Goal: Task Accomplishment & Management: Manage account settings

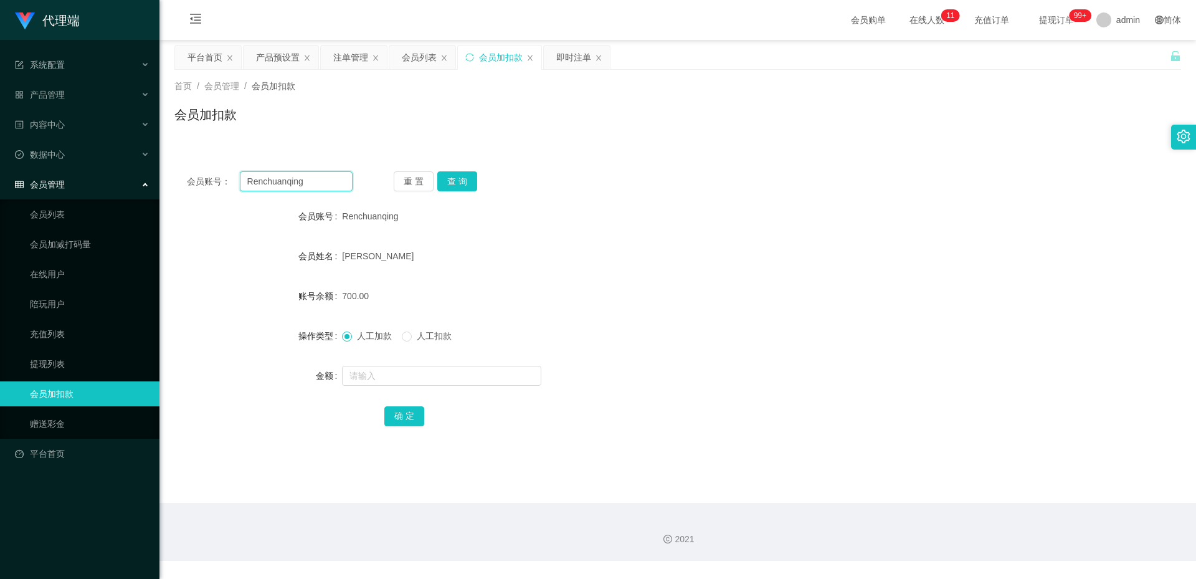
click at [314, 184] on input "Renchuanqing" at bounding box center [296, 181] width 113 height 20
click at [275, 54] on div "产品预设置" at bounding box center [278, 57] width 44 height 24
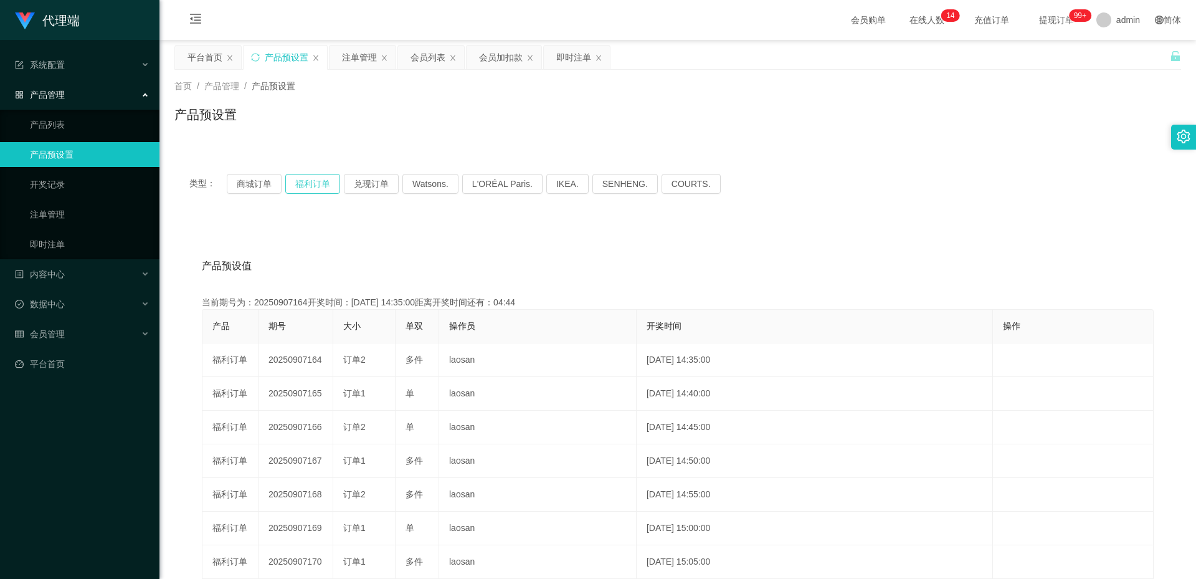
click at [306, 186] on button "福利订单" at bounding box center [312, 184] width 55 height 20
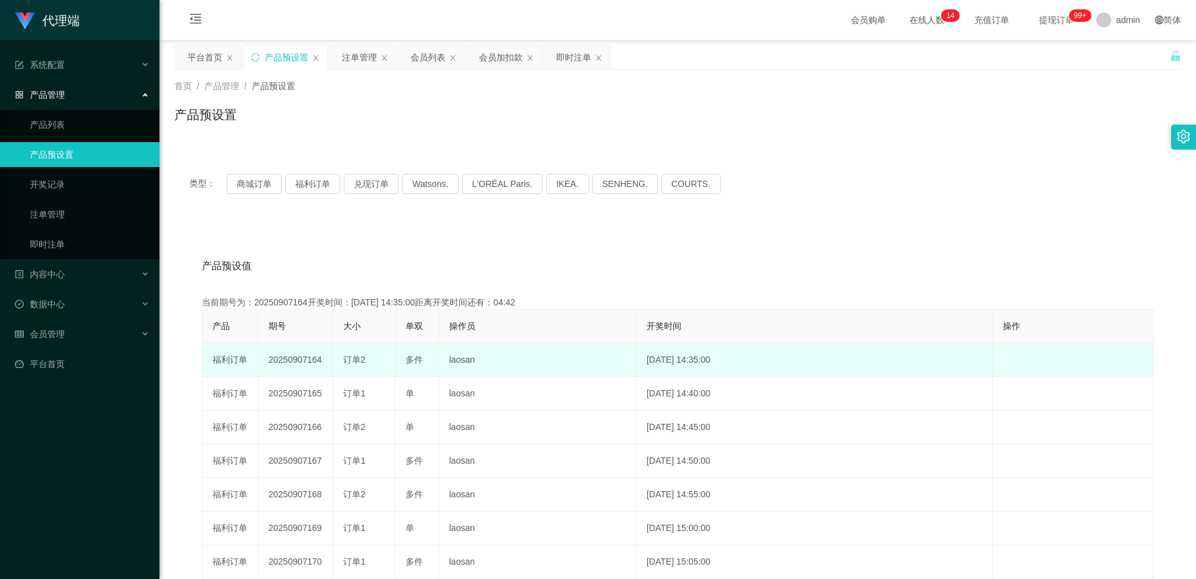
click at [296, 357] on td "20250907164" at bounding box center [296, 360] width 75 height 34
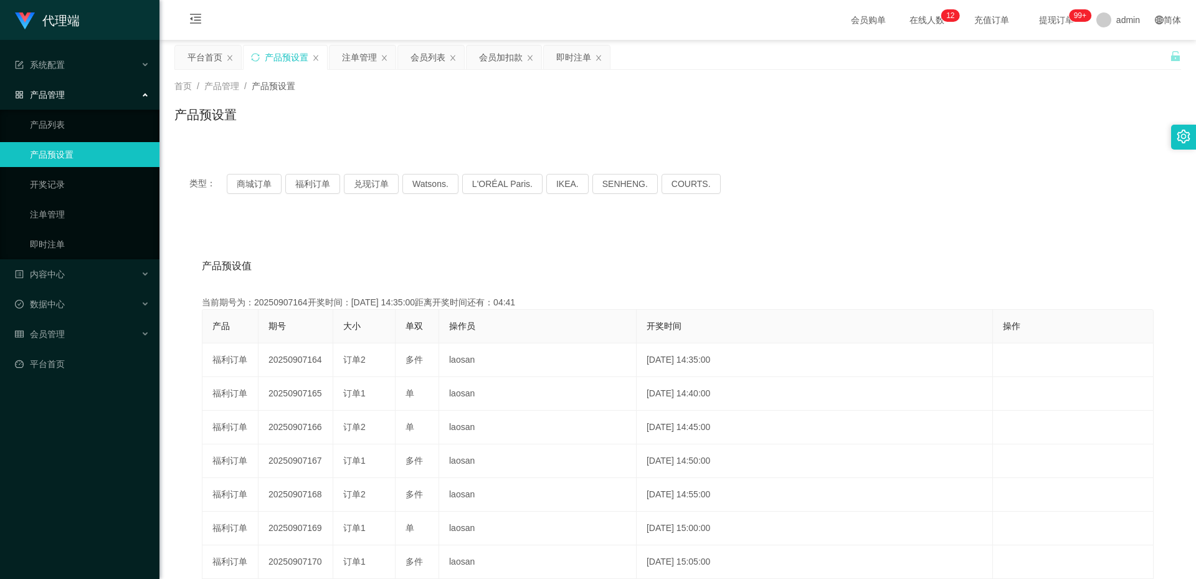
copy td "20250907164"
click at [366, 56] on div "注单管理" at bounding box center [359, 57] width 35 height 24
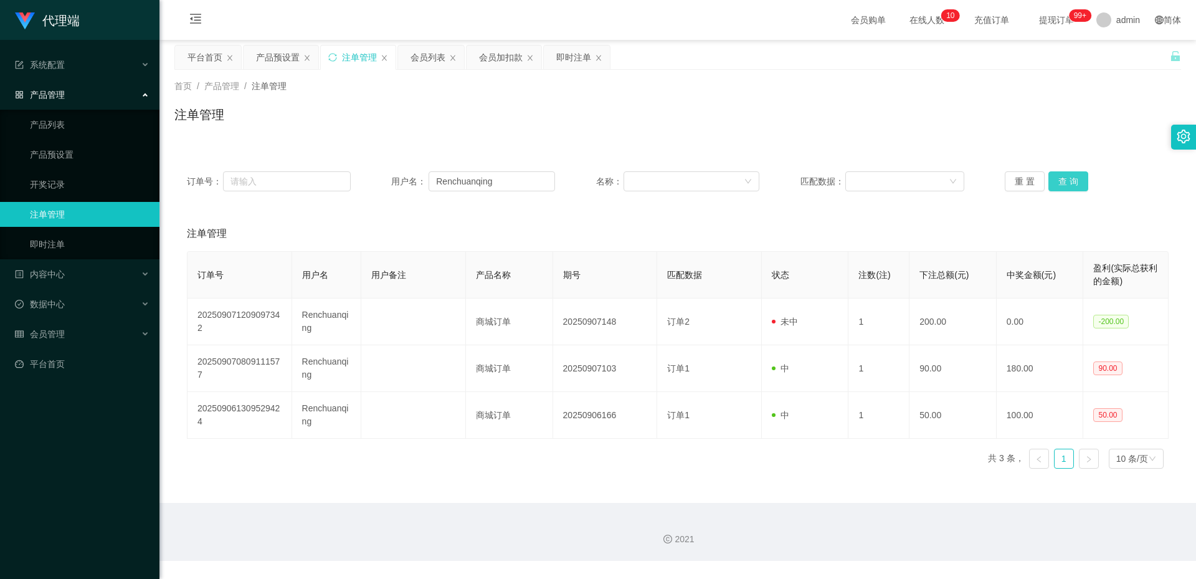
click at [1062, 182] on button "查 询" at bounding box center [1068, 181] width 40 height 20
click at [256, 49] on div "产品预设置" at bounding box center [278, 57] width 44 height 24
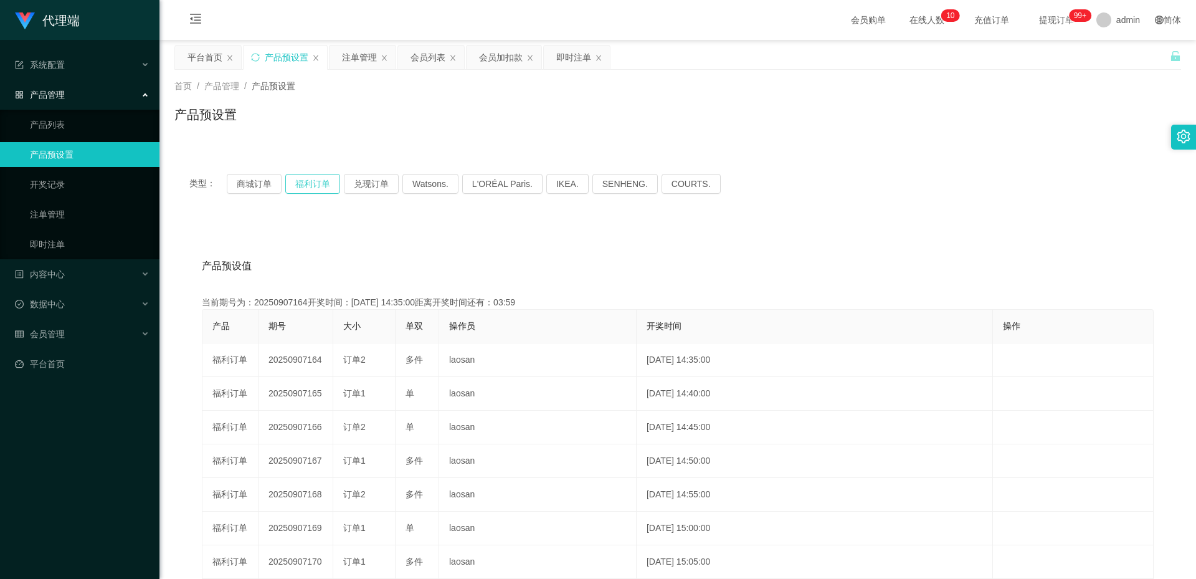
click at [312, 181] on button "福利订单" at bounding box center [312, 184] width 55 height 20
click at [364, 55] on div "注单管理" at bounding box center [359, 57] width 35 height 24
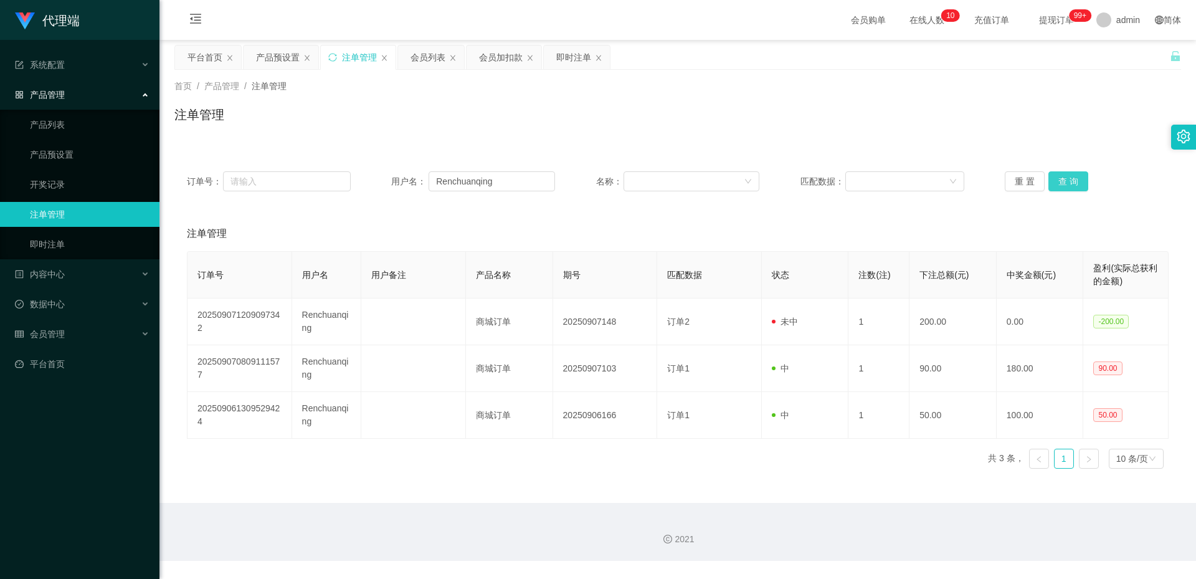
click at [1059, 180] on button "查 询" at bounding box center [1068, 181] width 40 height 20
click at [1070, 184] on button "查 询" at bounding box center [1068, 181] width 40 height 20
click at [1063, 182] on button "查 询" at bounding box center [1068, 181] width 40 height 20
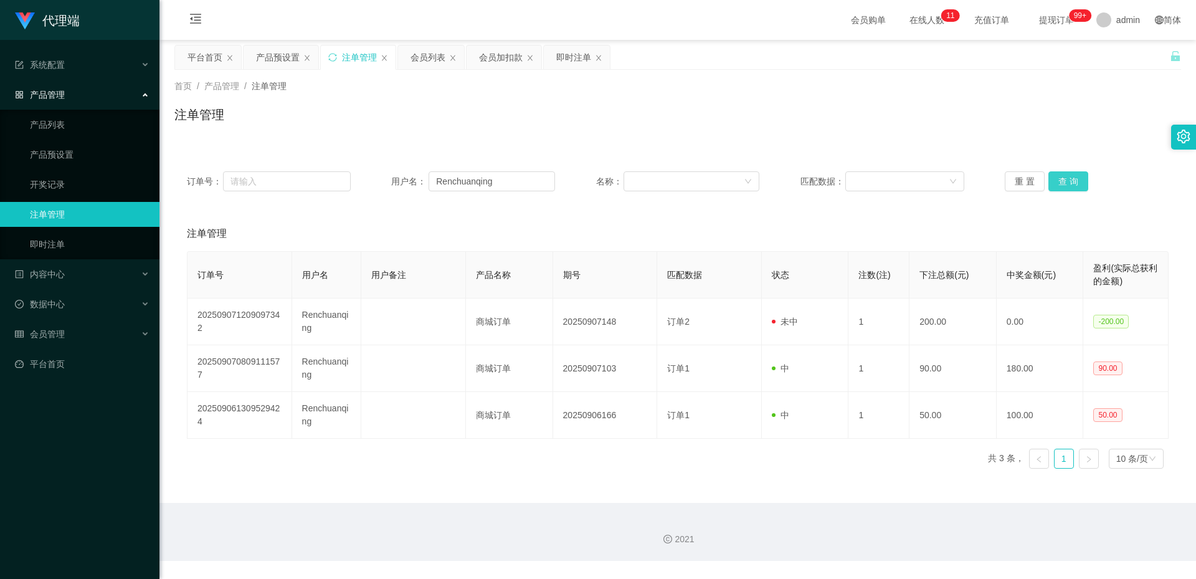
click at [1065, 177] on button "查 询" at bounding box center [1068, 181] width 40 height 20
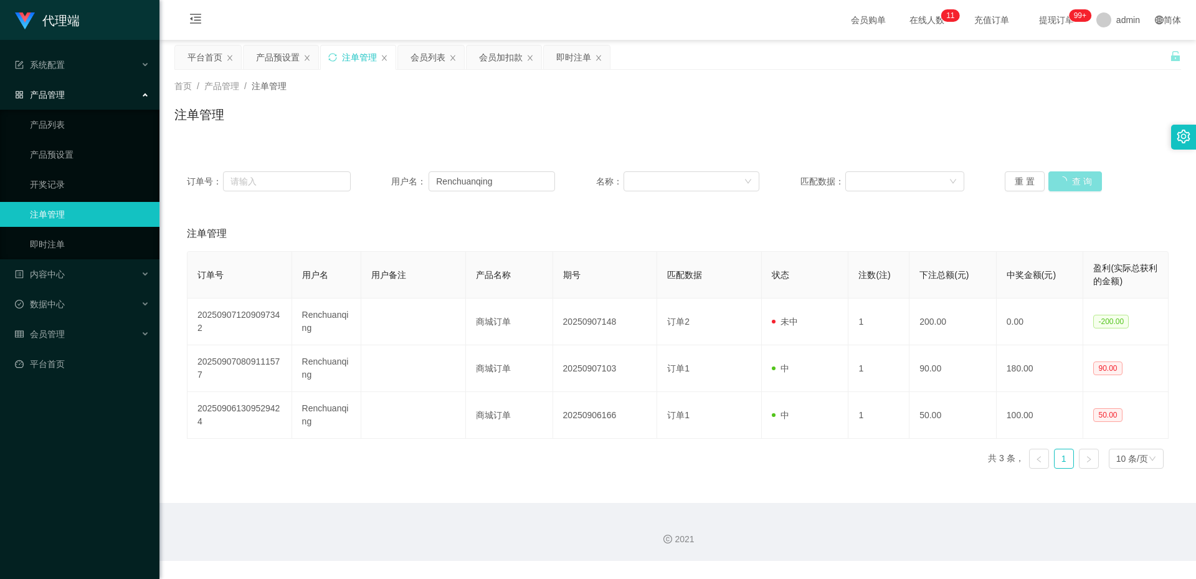
click at [1065, 177] on div "重 置 查 询" at bounding box center [1087, 181] width 164 height 20
click at [1065, 177] on button "查 询" at bounding box center [1075, 181] width 54 height 20
click at [1065, 181] on button "查 询" at bounding box center [1068, 181] width 40 height 20
click at [1051, 178] on button "查 询" at bounding box center [1068, 181] width 40 height 20
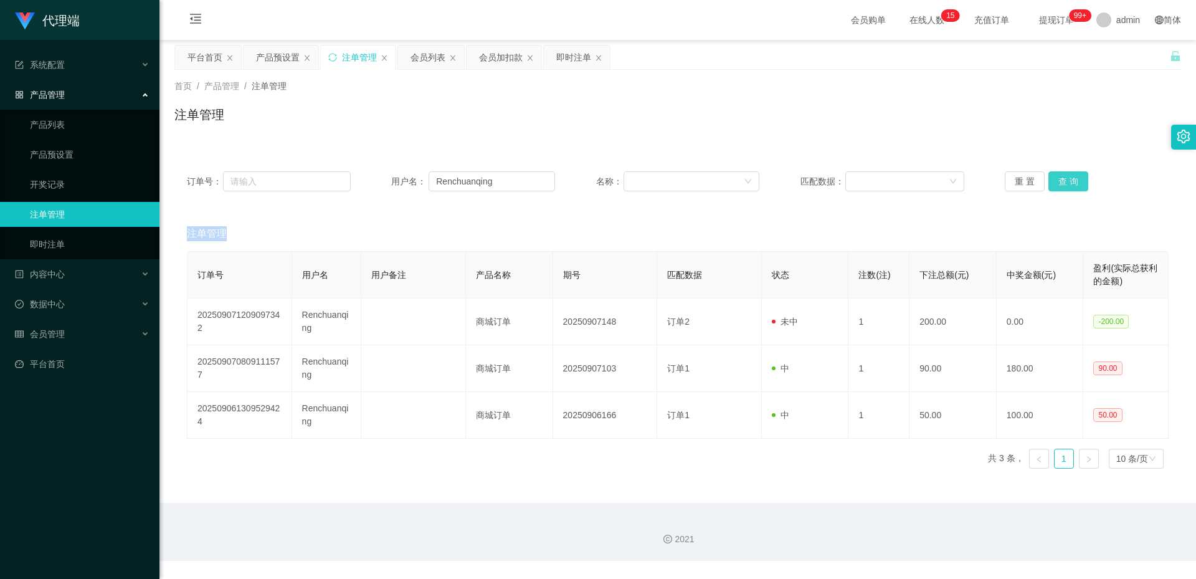
click at [1063, 178] on button "查 询" at bounding box center [1068, 181] width 40 height 20
click at [273, 55] on div "产品预设置" at bounding box center [278, 57] width 44 height 24
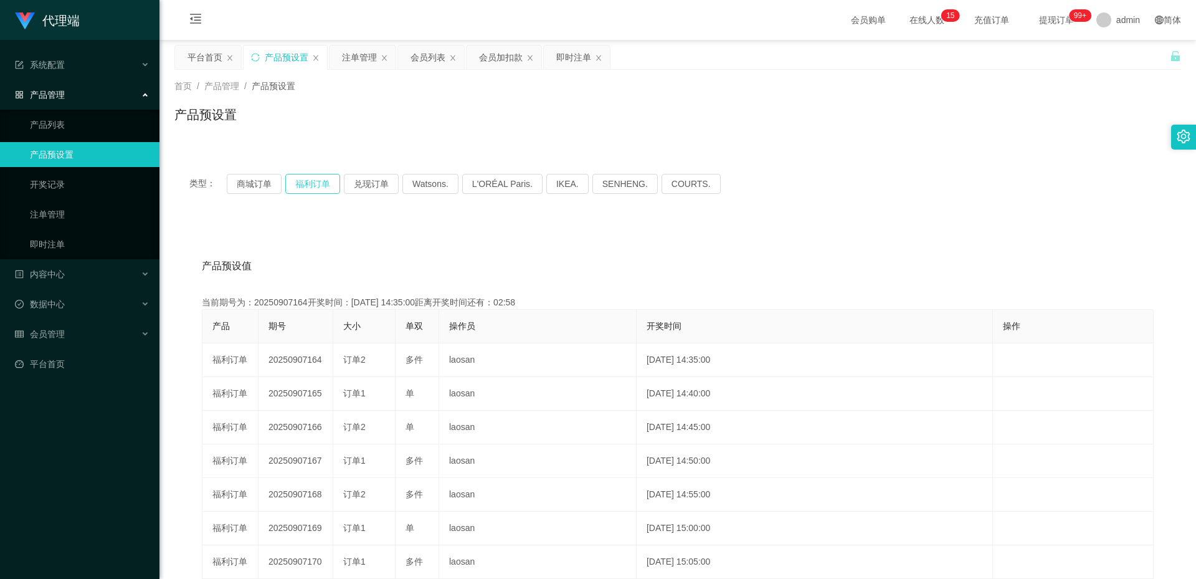
click at [309, 185] on button "福利订单" at bounding box center [312, 184] width 55 height 20
click at [359, 57] on div "注单管理" at bounding box center [359, 57] width 35 height 24
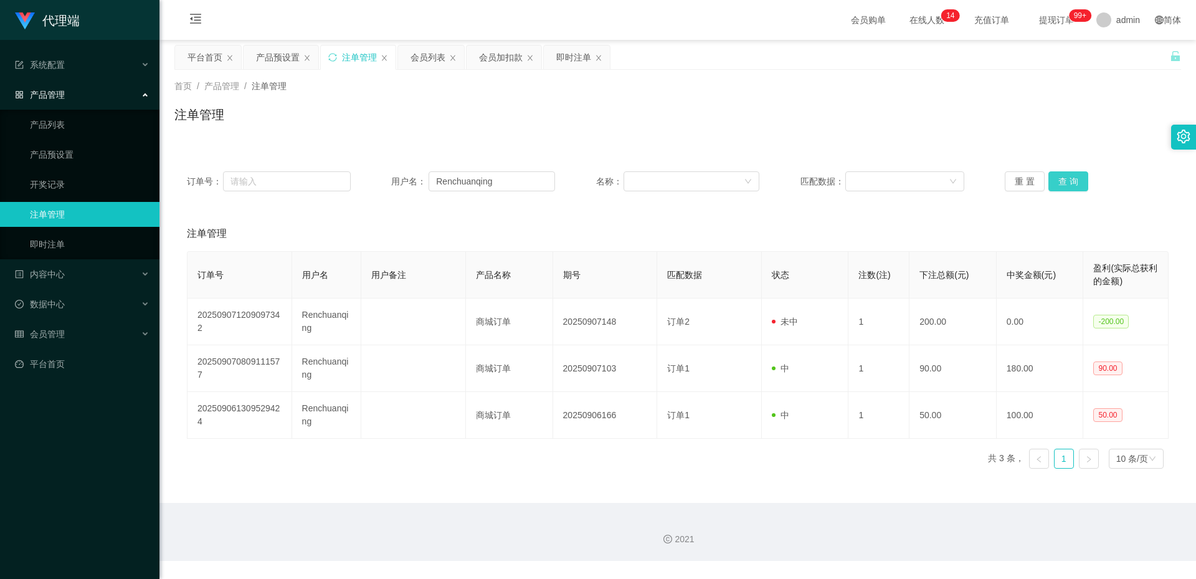
click at [1068, 177] on button "查 询" at bounding box center [1068, 181] width 40 height 20
click at [504, 48] on div "会员加扣款" at bounding box center [501, 57] width 44 height 24
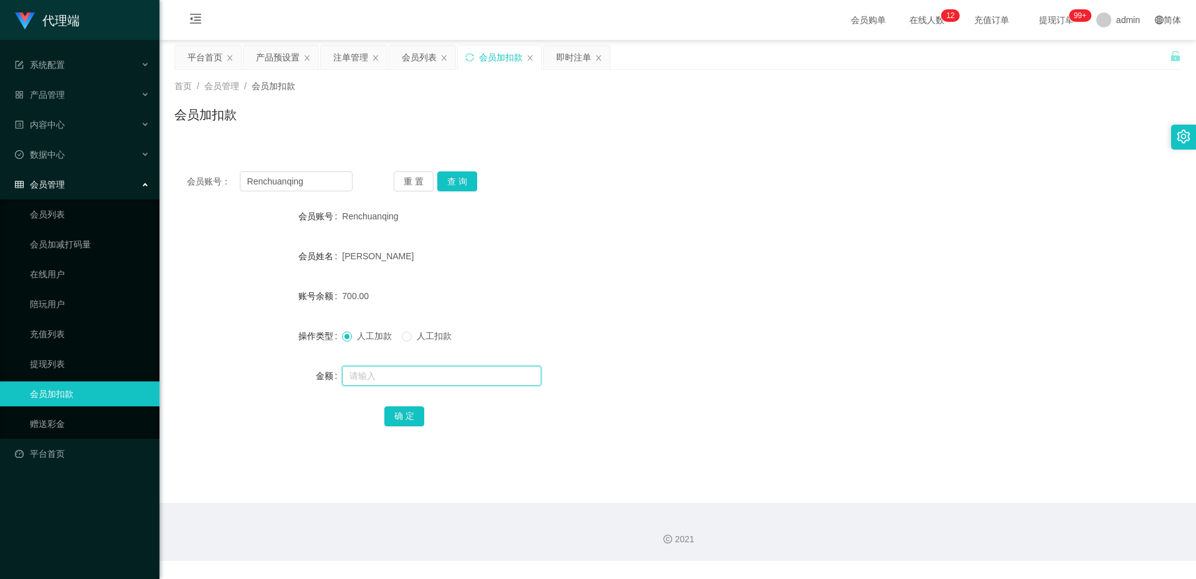
click at [376, 377] on input "text" at bounding box center [441, 376] width 199 height 20
type input "1300"
click at [404, 412] on button "确 定" at bounding box center [404, 416] width 40 height 20
click at [463, 185] on button "查 询" at bounding box center [457, 181] width 40 height 20
